Goal: Find specific page/section: Find specific page/section

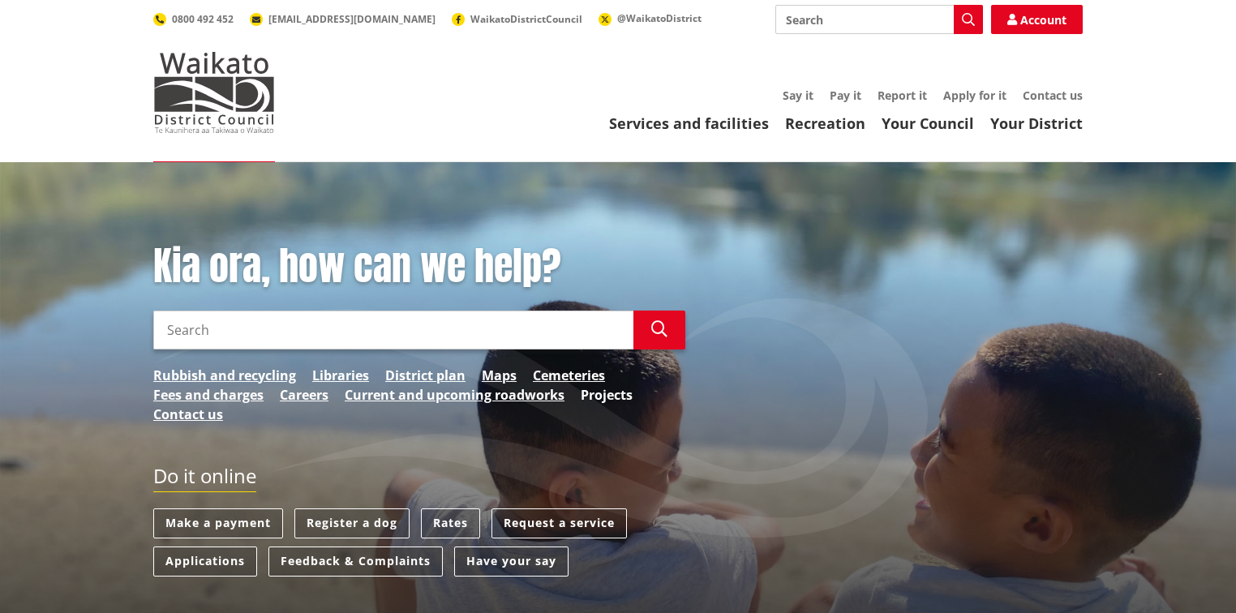
click at [592, 397] on link "Projects" at bounding box center [607, 394] width 52 height 19
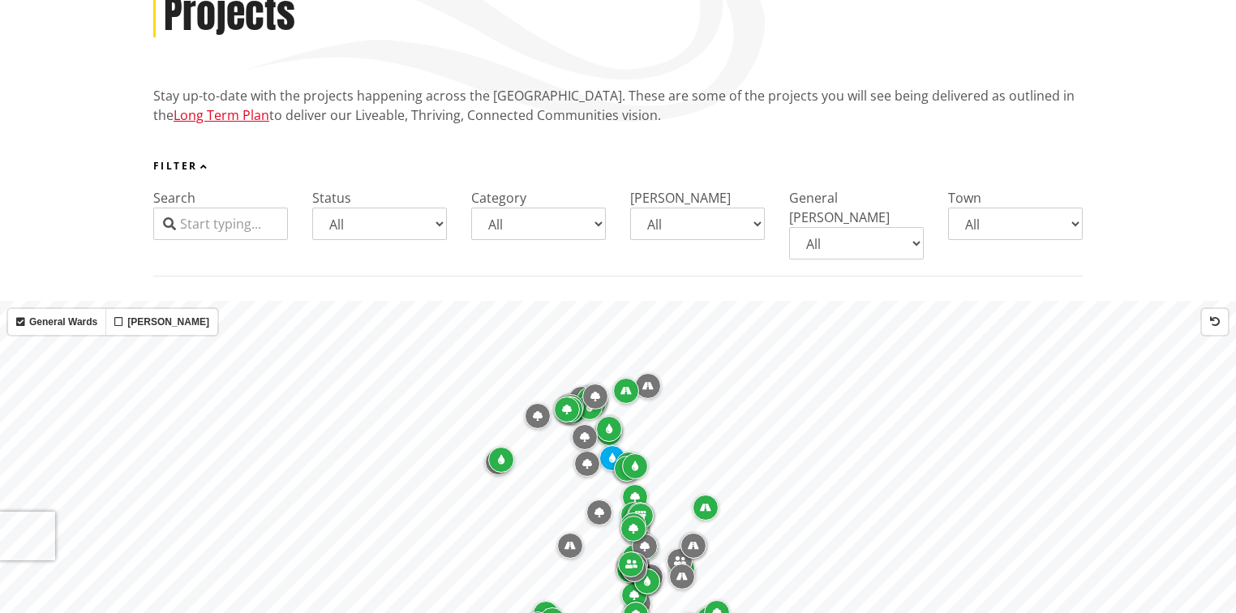
scroll to position [260, 0]
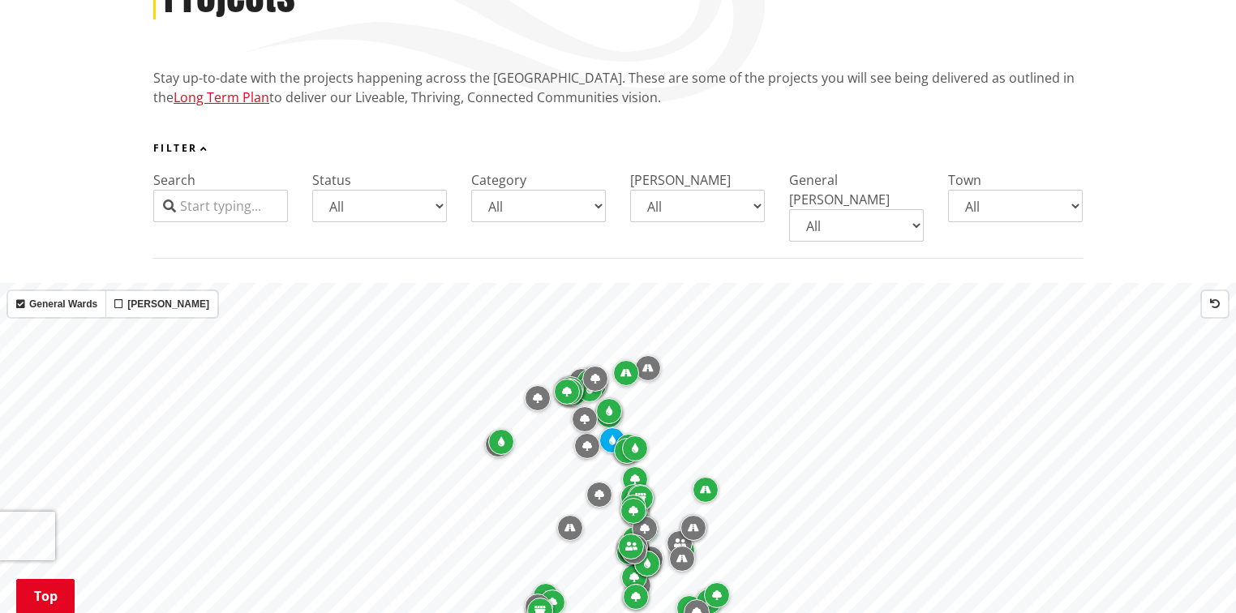
click at [234, 217] on input "Search" at bounding box center [220, 206] width 135 height 32
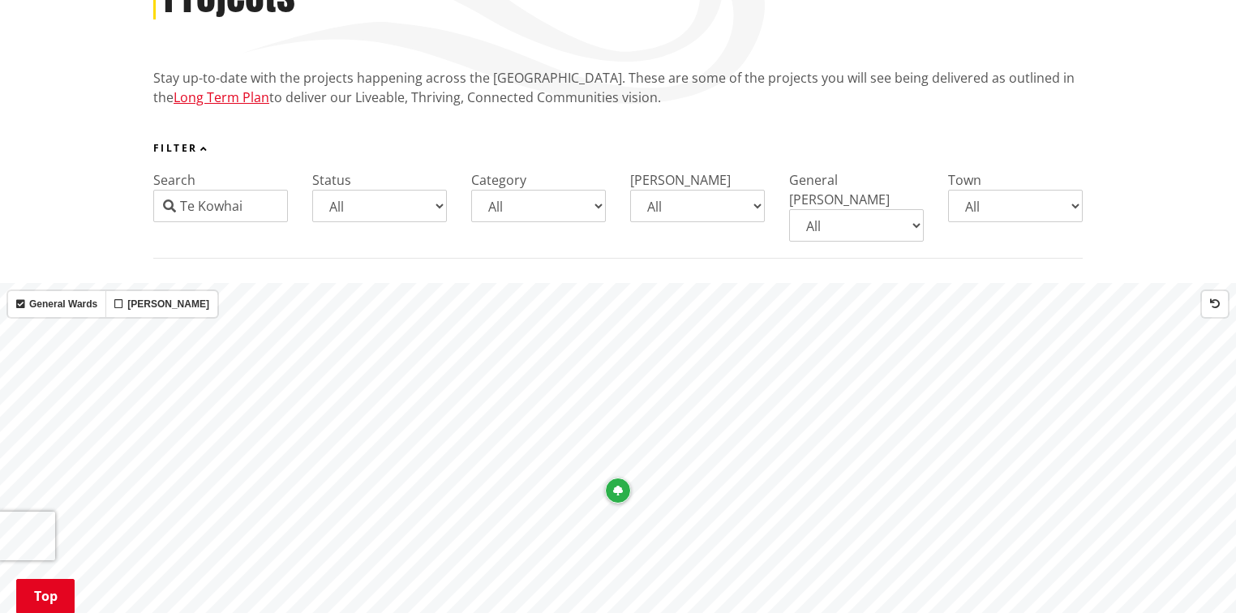
click at [618, 486] on icon "Map marker" at bounding box center [618, 491] width 10 height 10
type input "Te Kowhai"
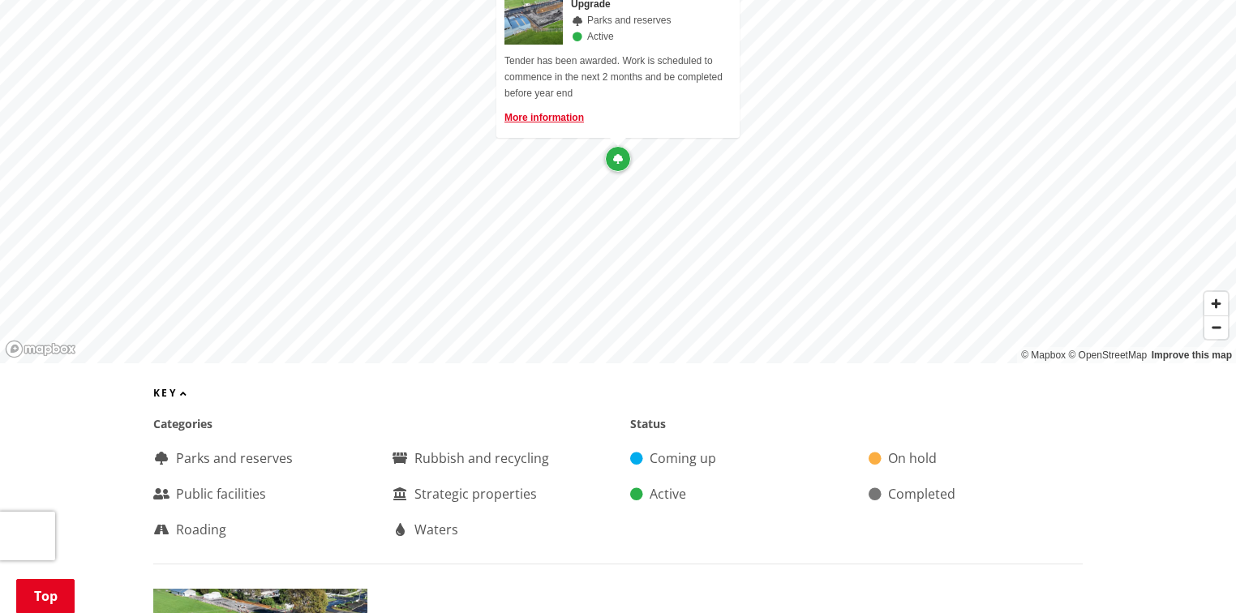
scroll to position [584, 0]
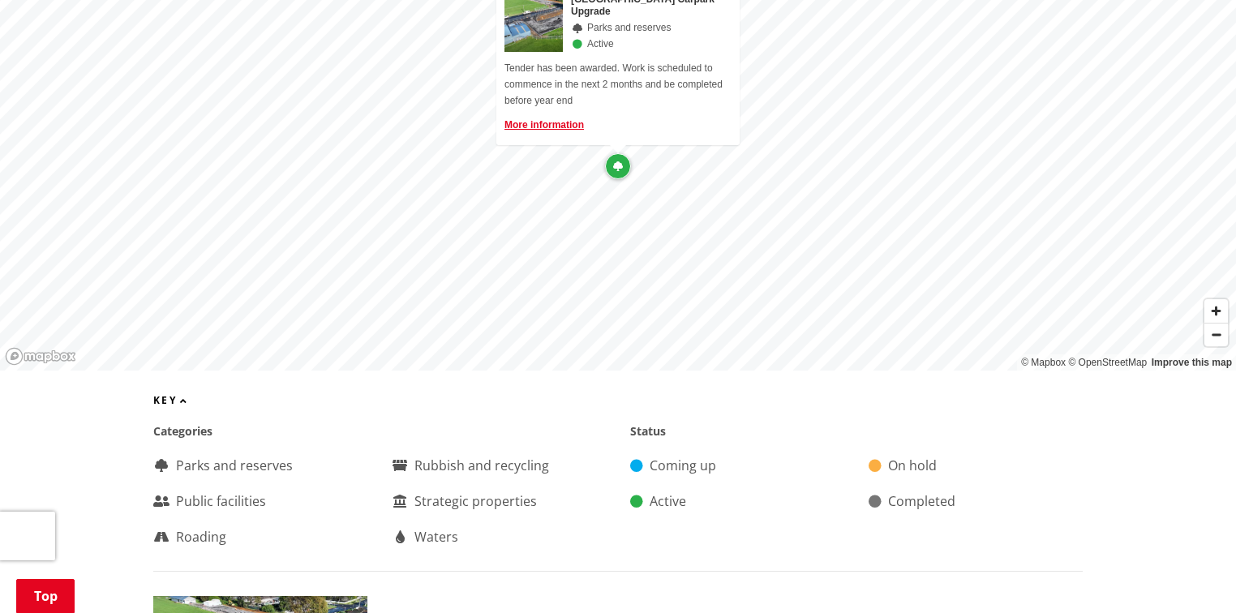
click at [231, 492] on div "Public facilities" at bounding box center [260, 501] width 214 height 19
click at [216, 492] on div "Public facilities" at bounding box center [260, 501] width 214 height 19
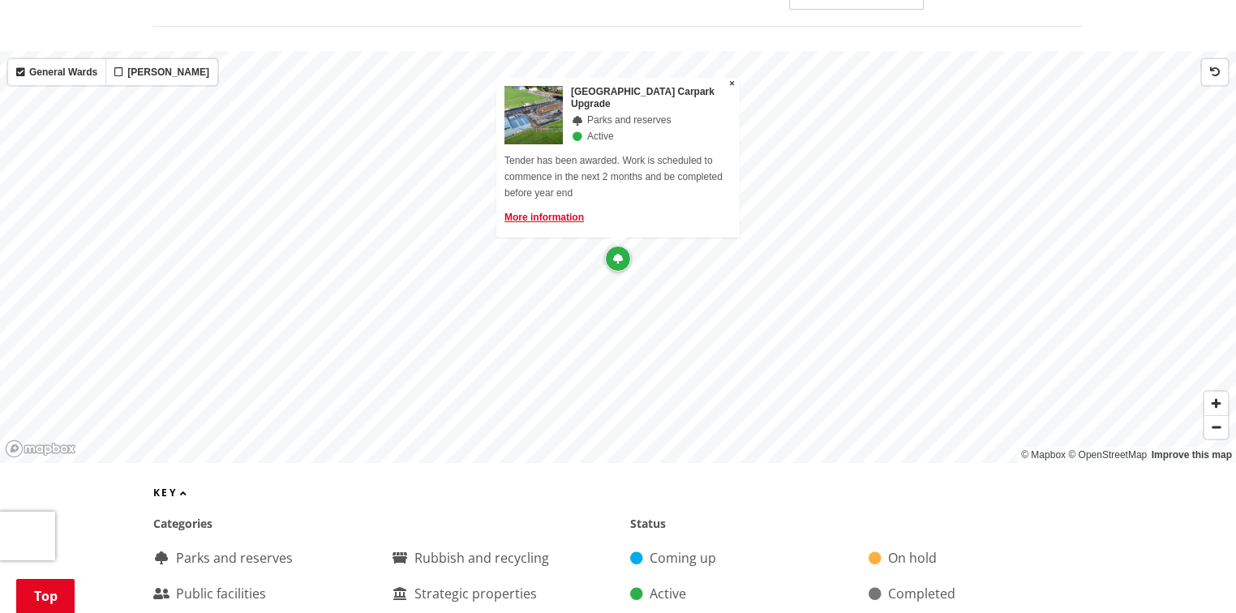
scroll to position [389, 0]
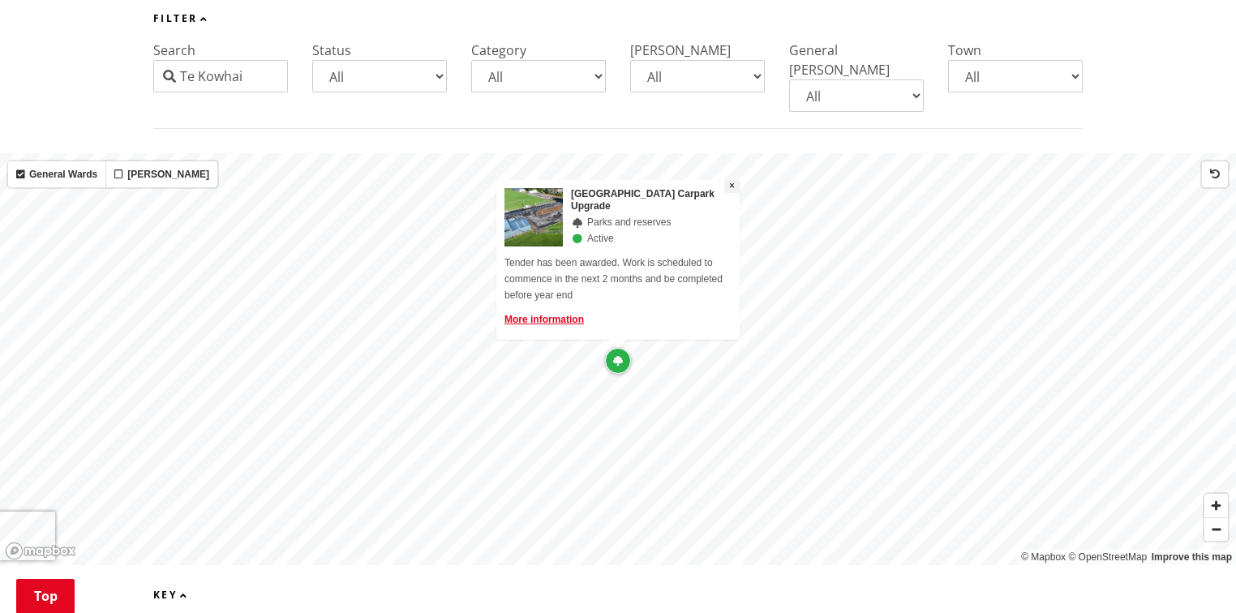
click at [736, 180] on button "×" at bounding box center [731, 186] width 15 height 13
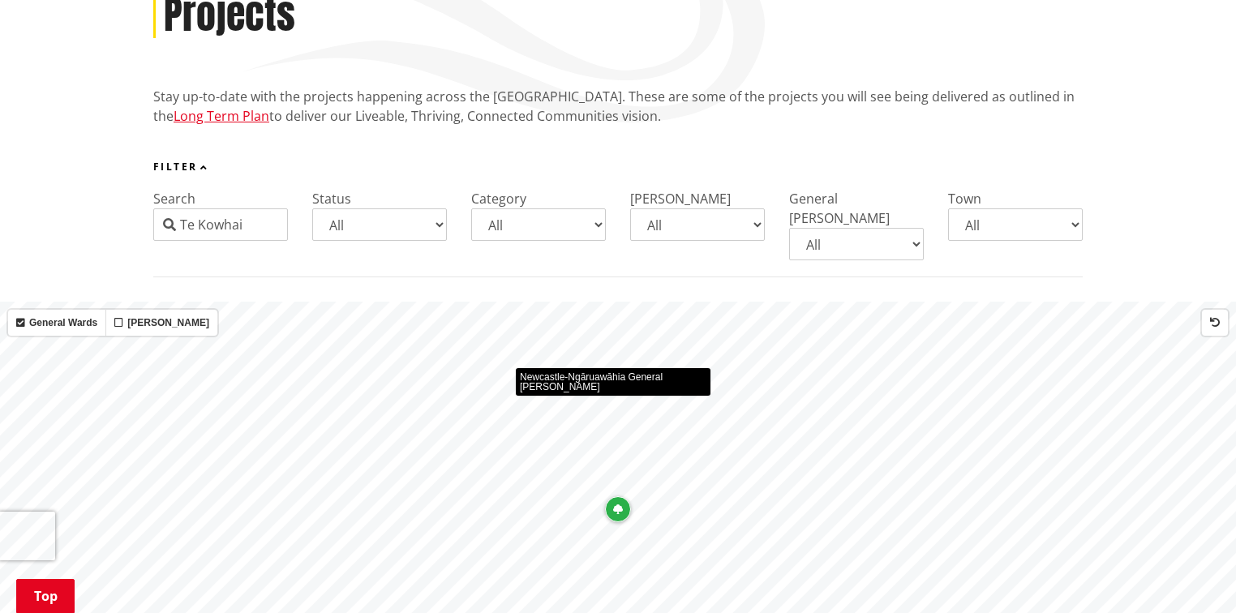
scroll to position [454, 0]
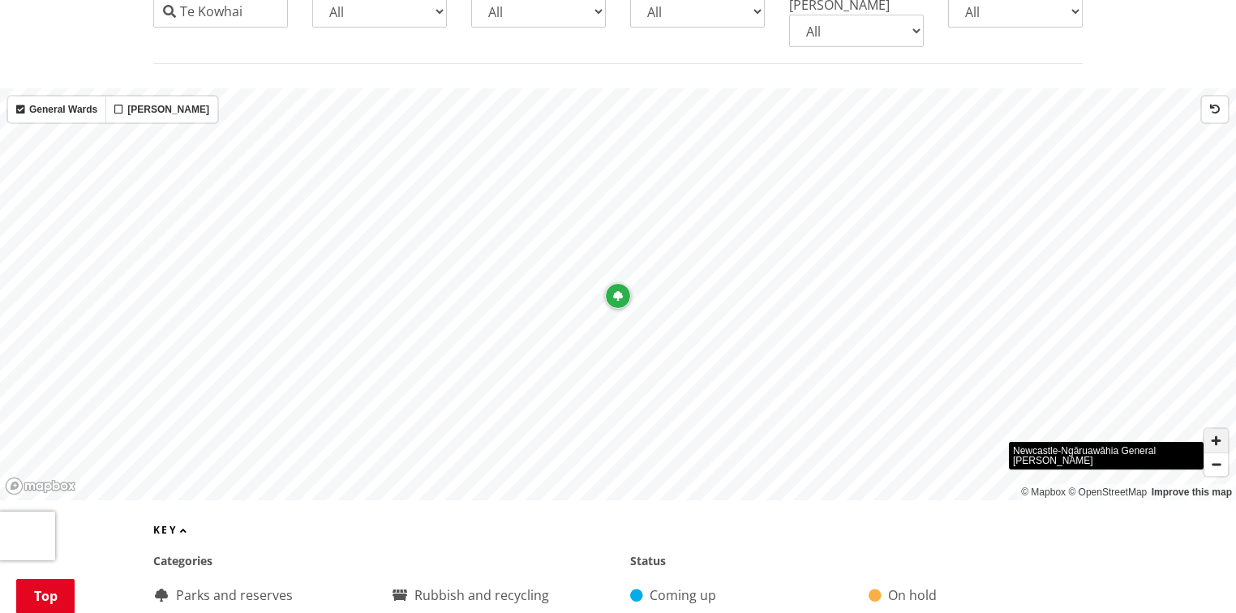
click at [1211, 429] on span "Zoom in" at bounding box center [1217, 441] width 24 height 24
